Goal: Information Seeking & Learning: Learn about a topic

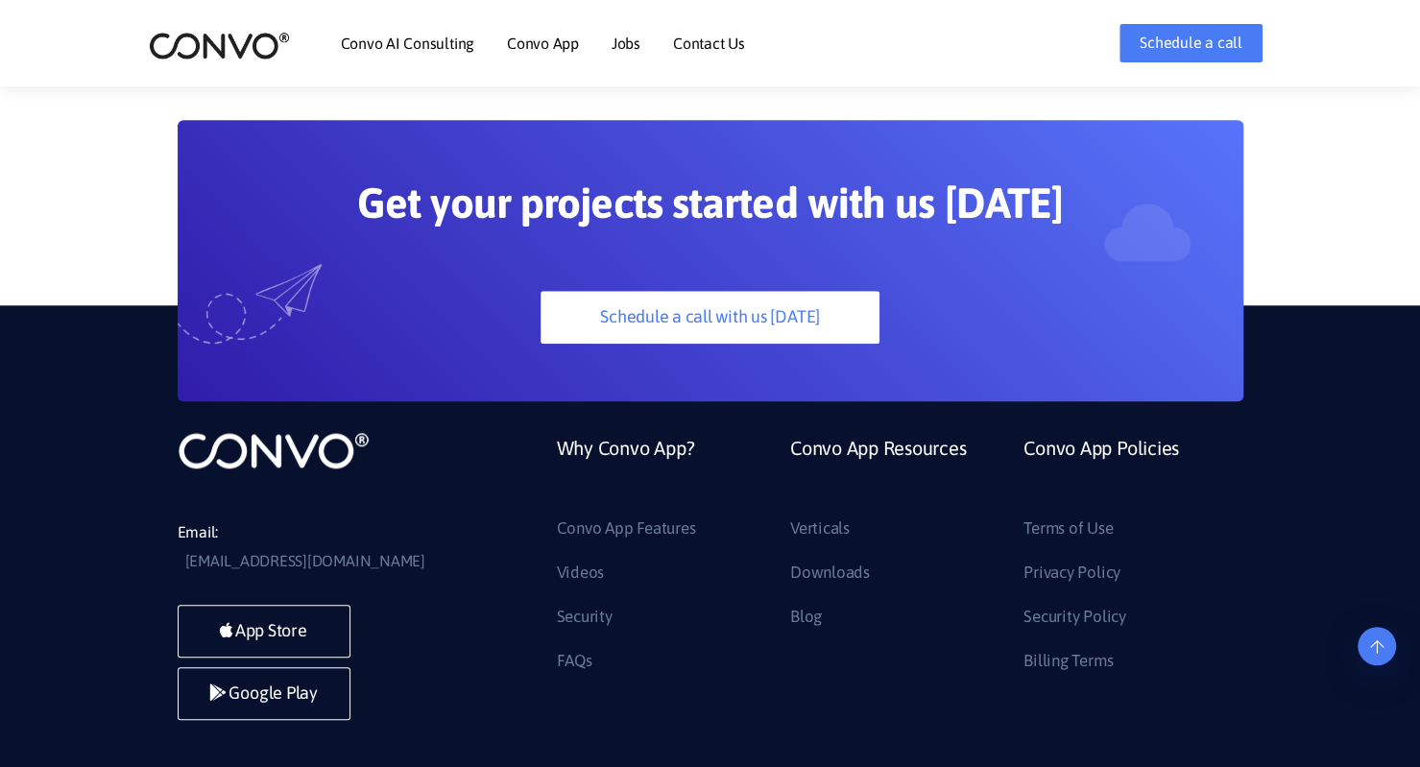
scroll to position [5142, 0]
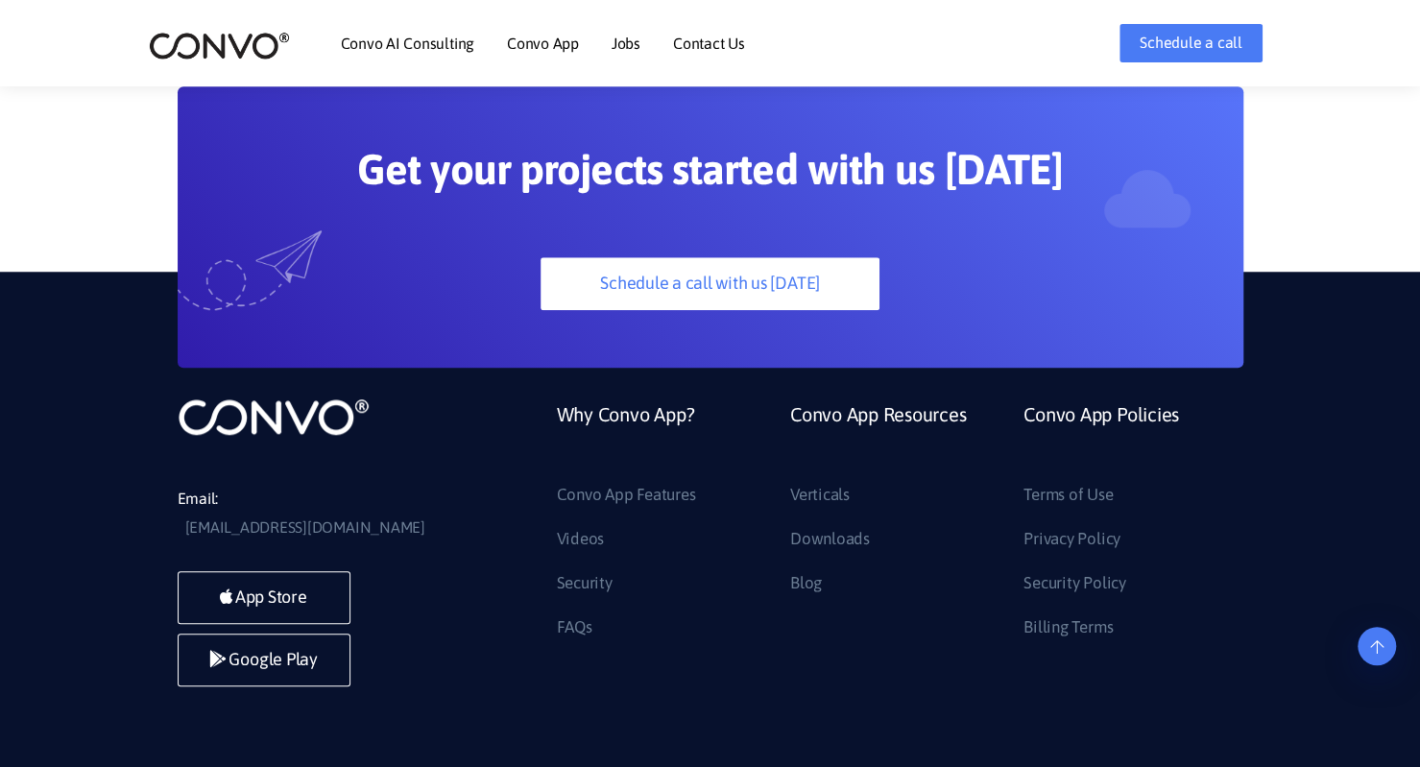
click at [707, 29] on li "Contact Us" at bounding box center [709, 43] width 72 height 83
click at [703, 39] on link "Contact Us" at bounding box center [709, 43] width 72 height 15
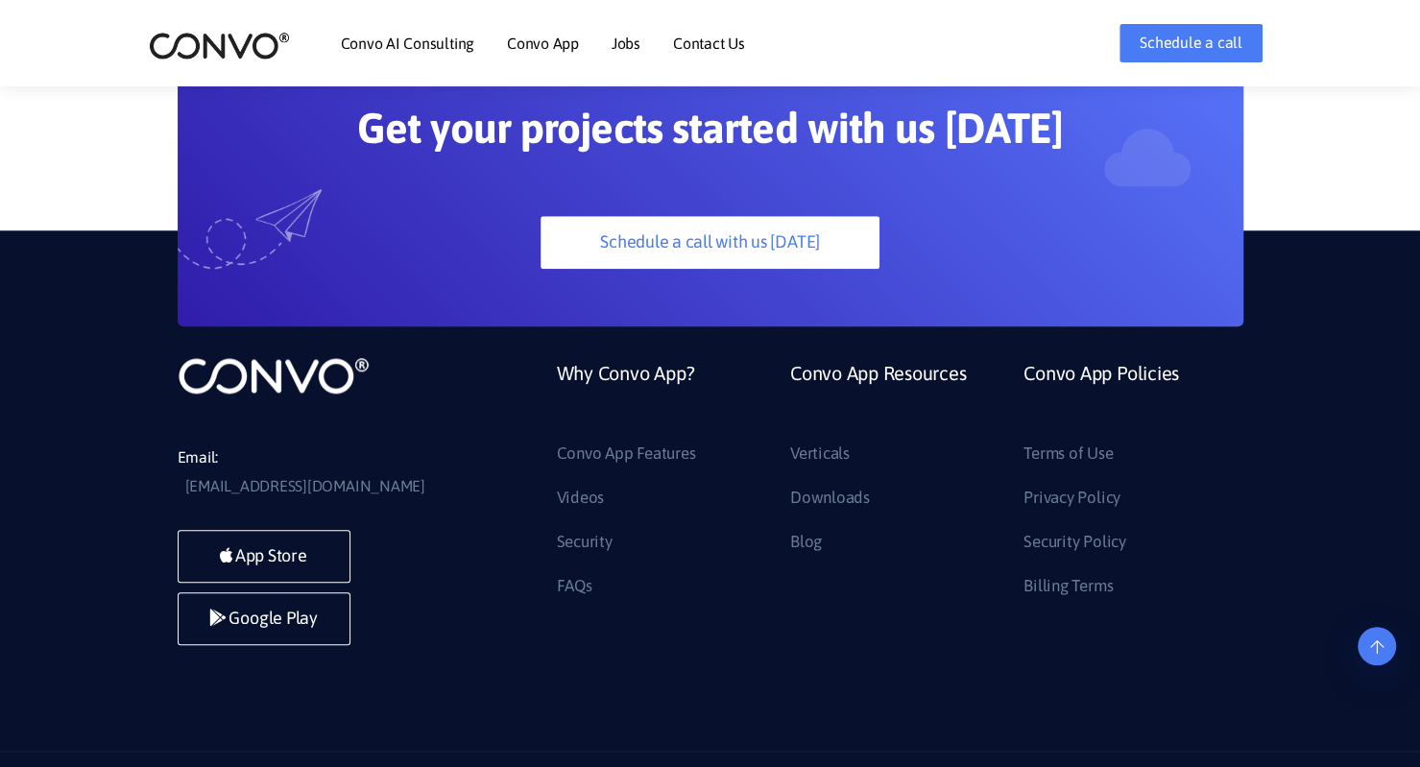
click at [695, 43] on link "Contact Us" at bounding box center [709, 43] width 72 height 15
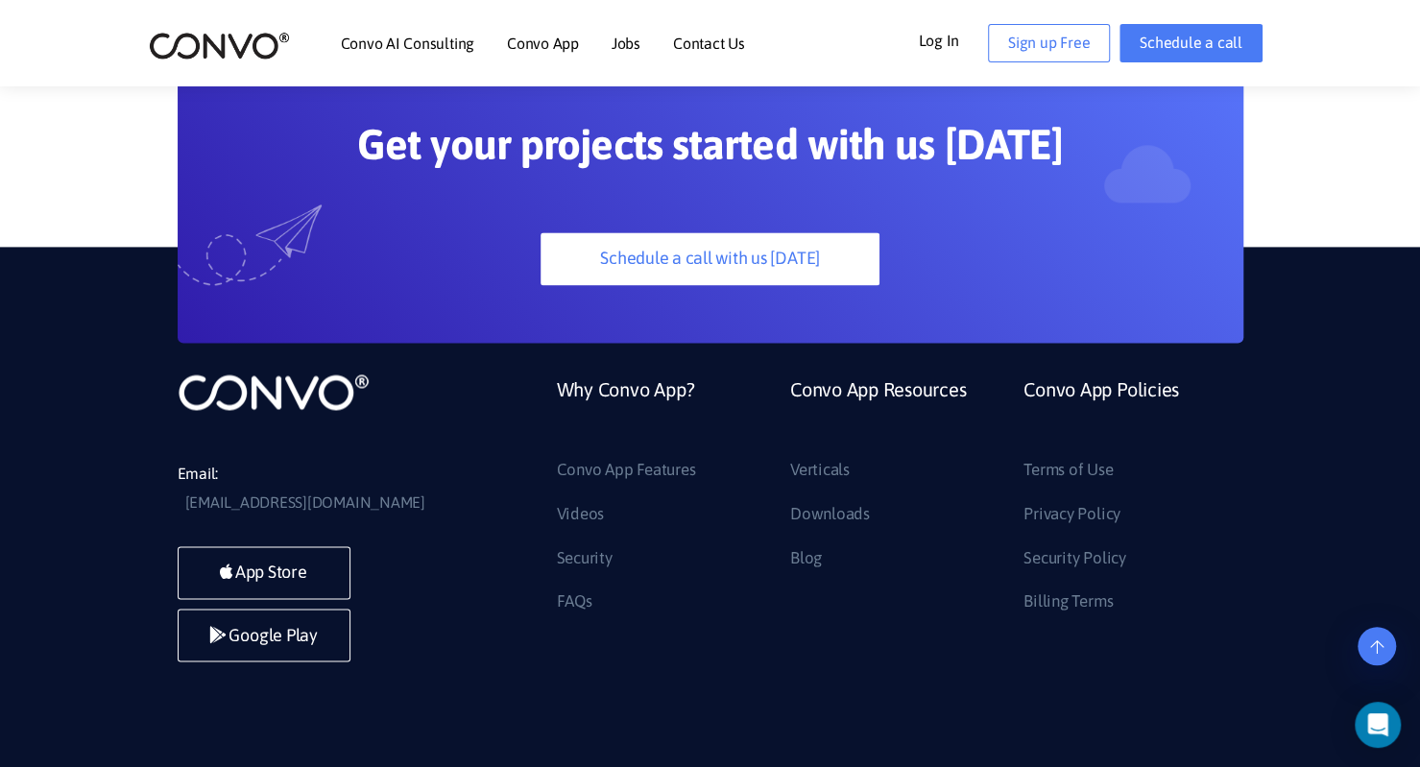
scroll to position [1532, 0]
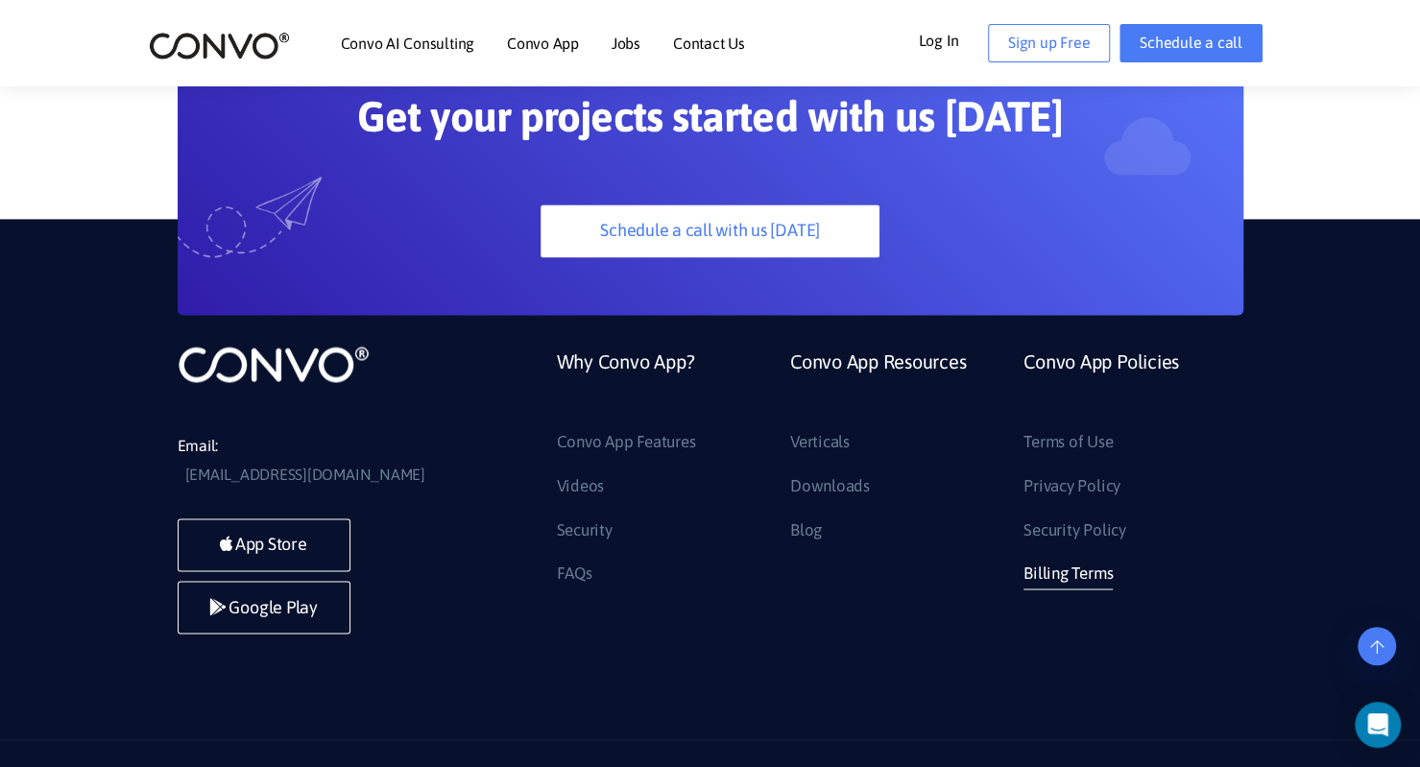
click at [1055, 559] on link "Billing Terms" at bounding box center [1068, 574] width 89 height 31
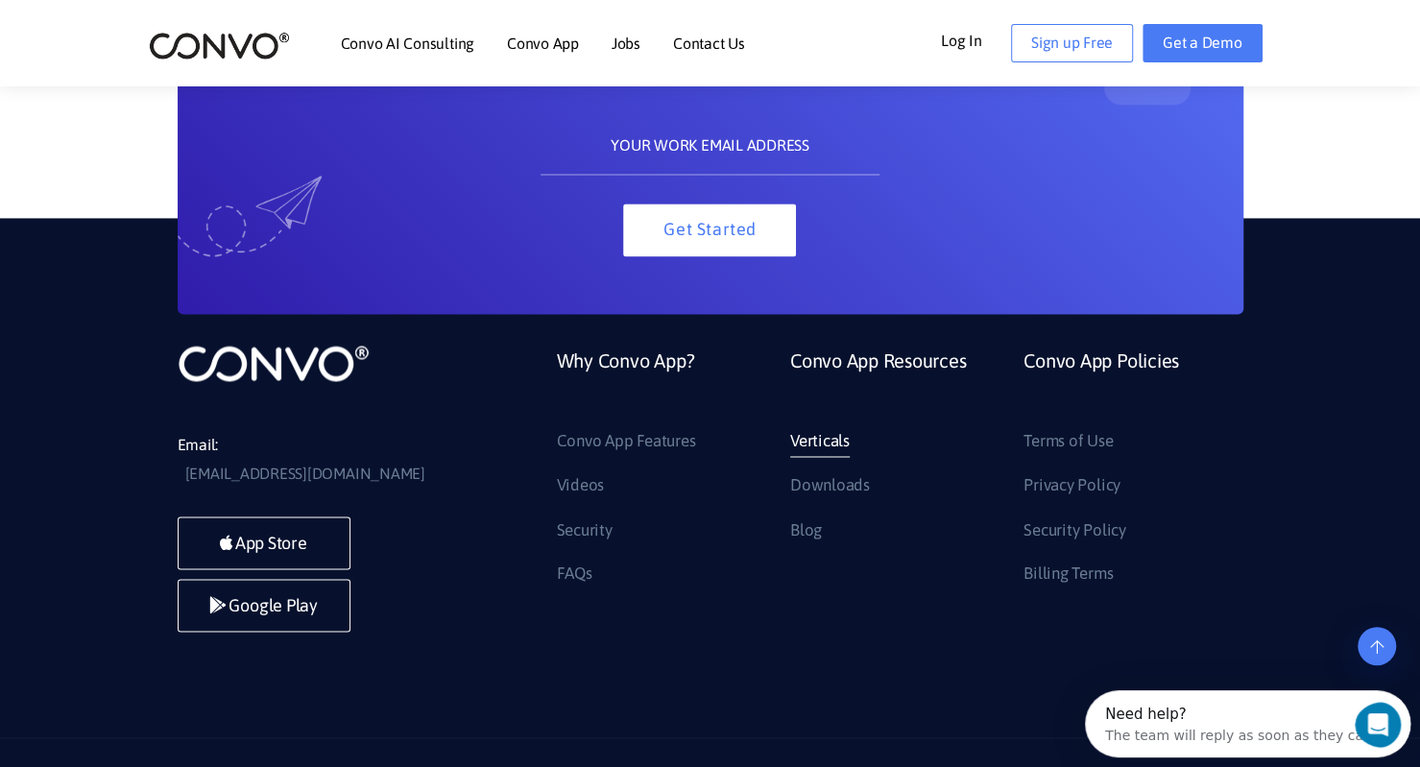
click at [822, 426] on link "Verticals" at bounding box center [820, 441] width 60 height 31
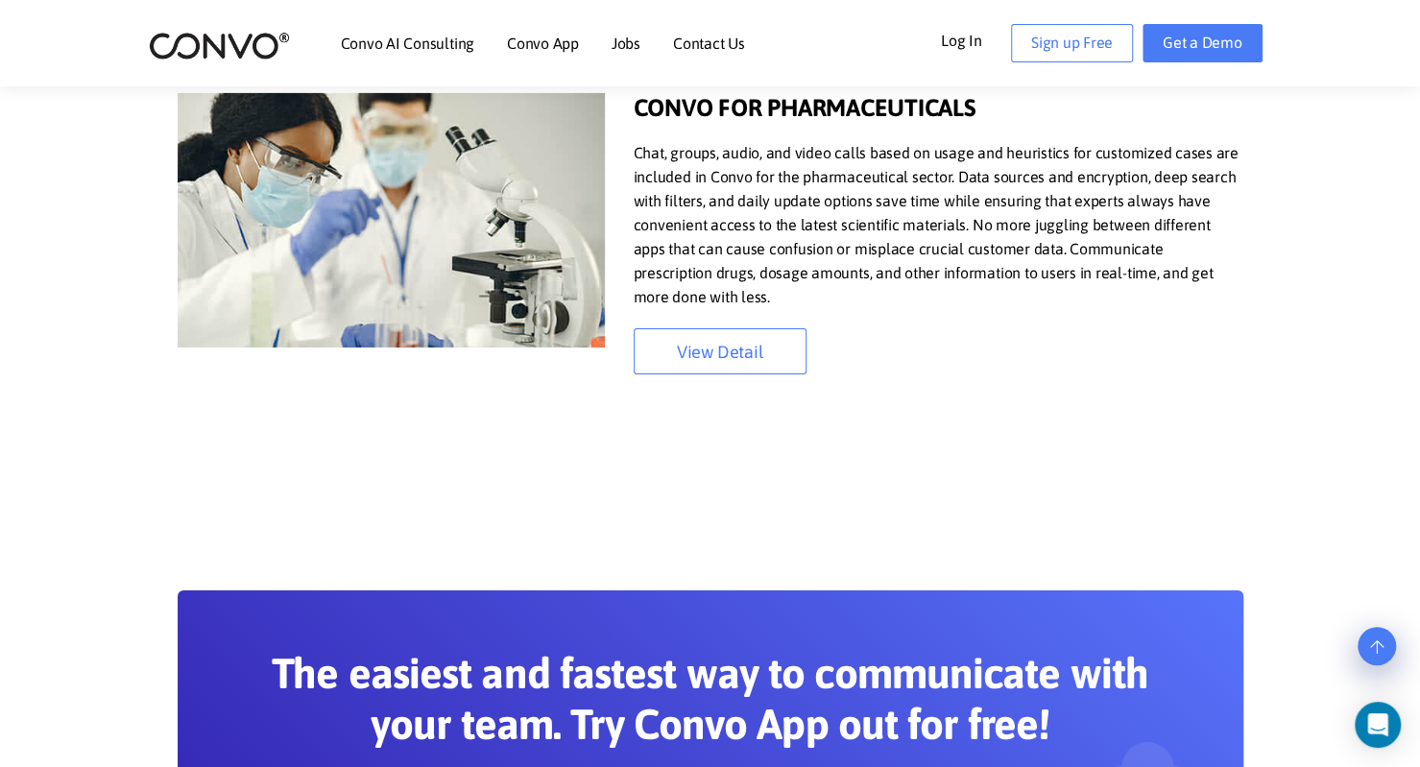
scroll to position [3691, 0]
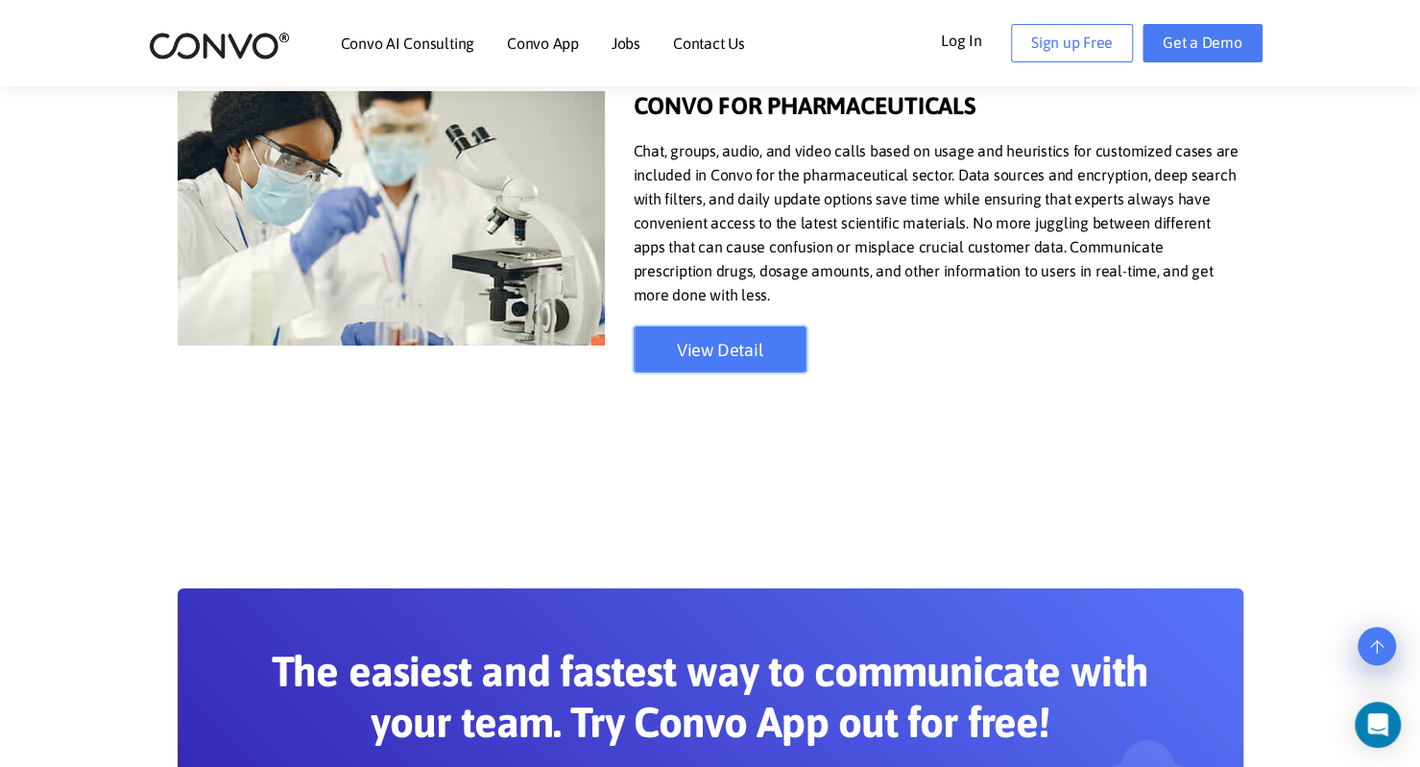
click at [697, 352] on link "View Detail" at bounding box center [720, 349] width 173 height 46
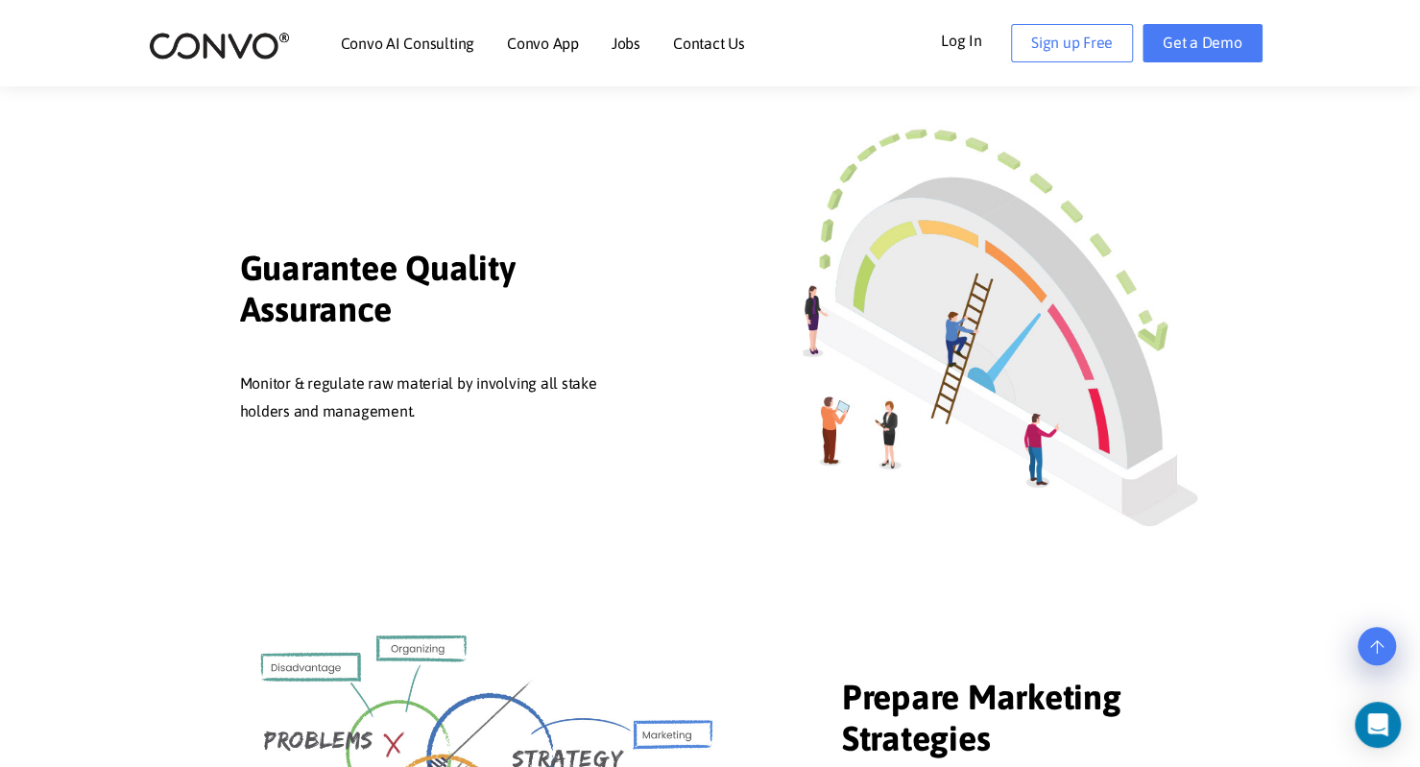
scroll to position [1575, 0]
